Goal: Information Seeking & Learning: Learn about a topic

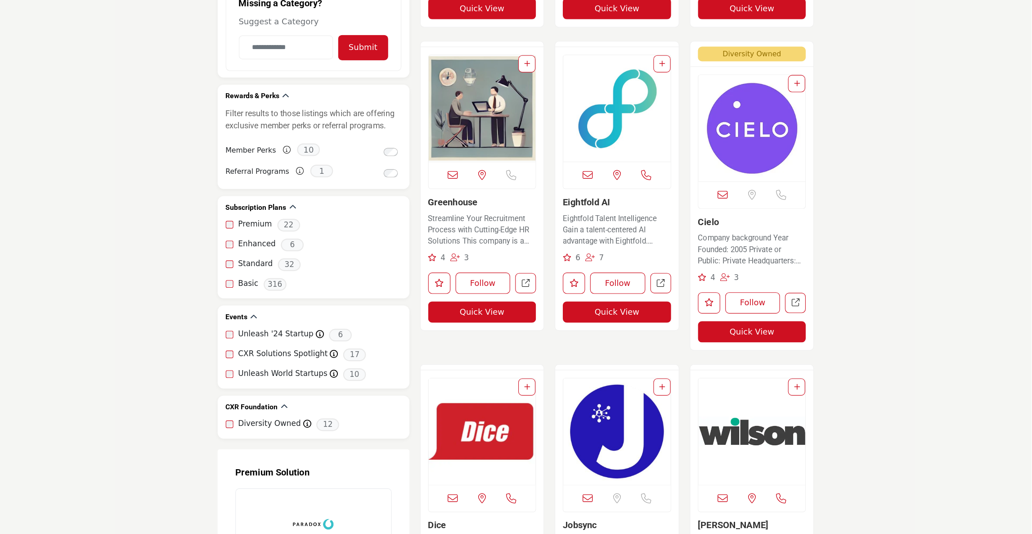
scroll to position [720, 0]
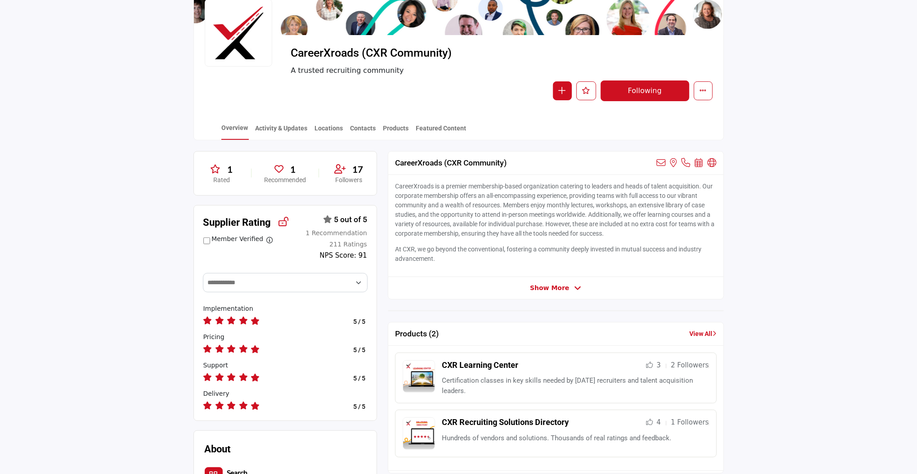
scroll to position [120, 0]
click at [430, 125] on link "Featured Content" at bounding box center [441, 132] width 51 height 16
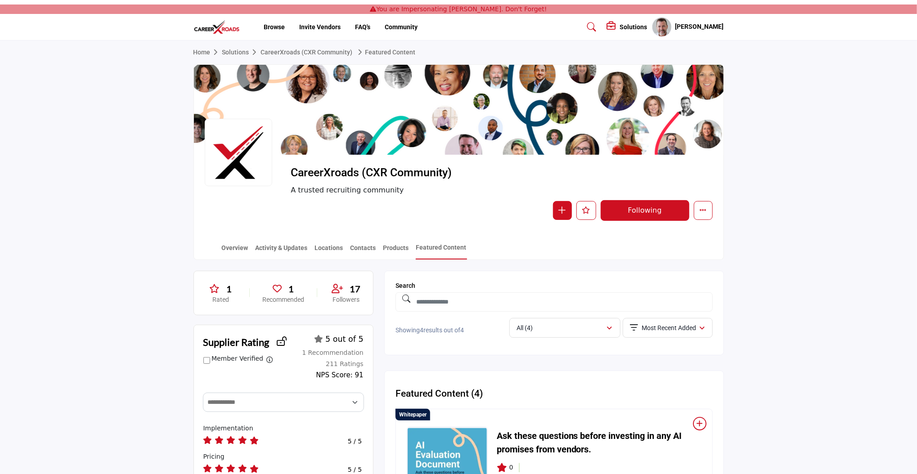
click at [810, 200] on section "Home Solutions CareerXroads (CXR Community) Featured Content CareerXroads (CXR …" at bounding box center [458, 151] width 917 height 220
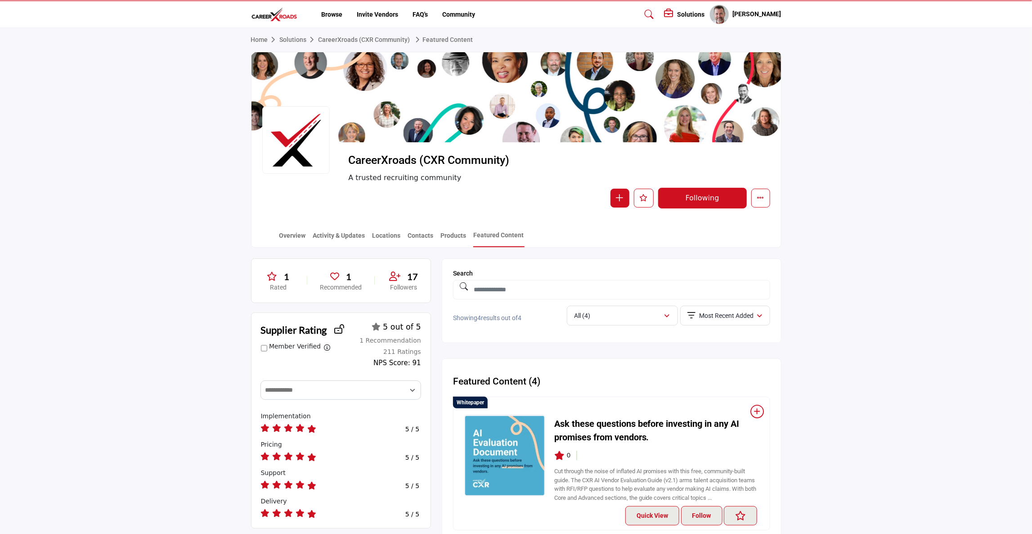
scroll to position [14, 0]
